Goal: Navigation & Orientation: Find specific page/section

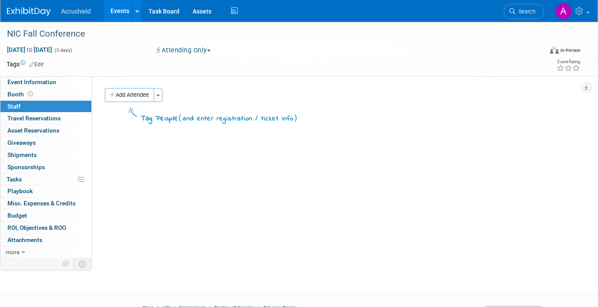
drag, startPoint x: 0, startPoint y: 0, endPoint x: 117, endPoint y: 12, distance: 117.1
click at [117, 12] on link "Events" at bounding box center [120, 11] width 32 height 22
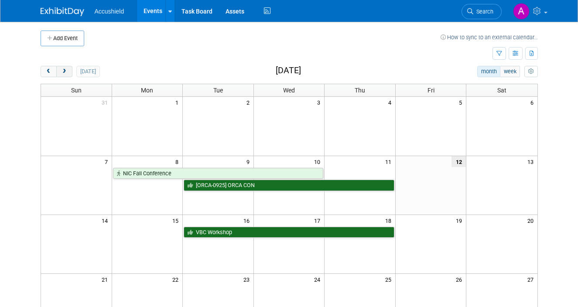
click at [65, 72] on span "next" at bounding box center [64, 72] width 7 height 6
